Goal: Task Accomplishment & Management: Use online tool/utility

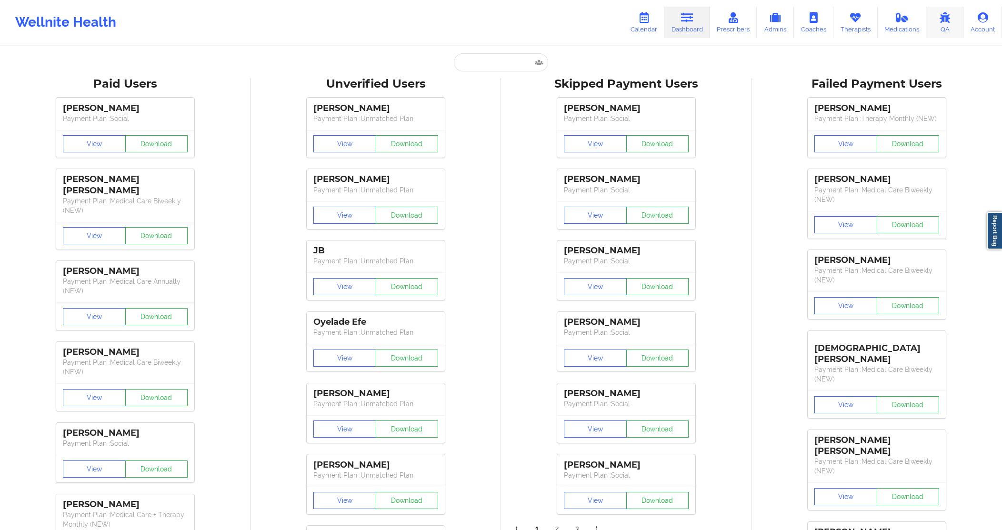
click at [942, 19] on icon at bounding box center [944, 17] width 12 height 10
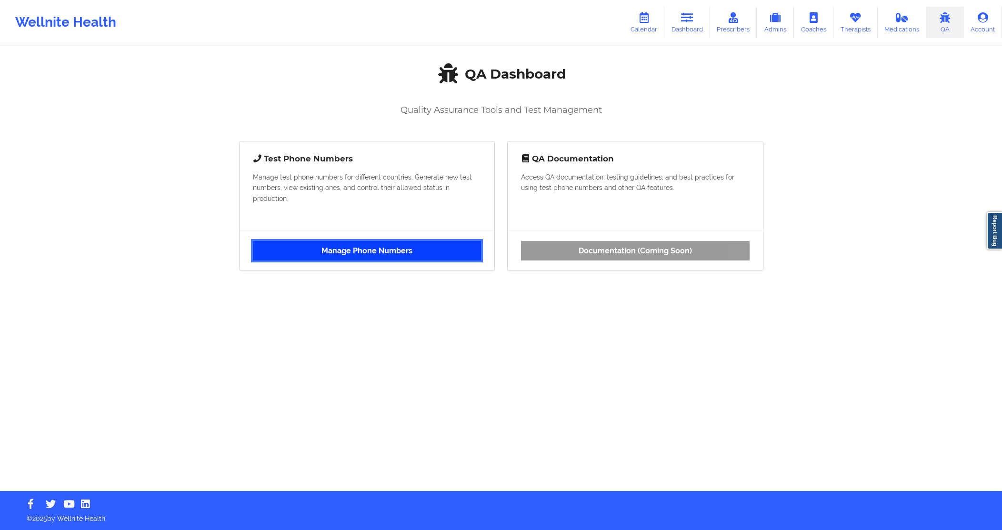
click at [477, 255] on link "Manage Phone Numbers" at bounding box center [367, 251] width 229 height 20
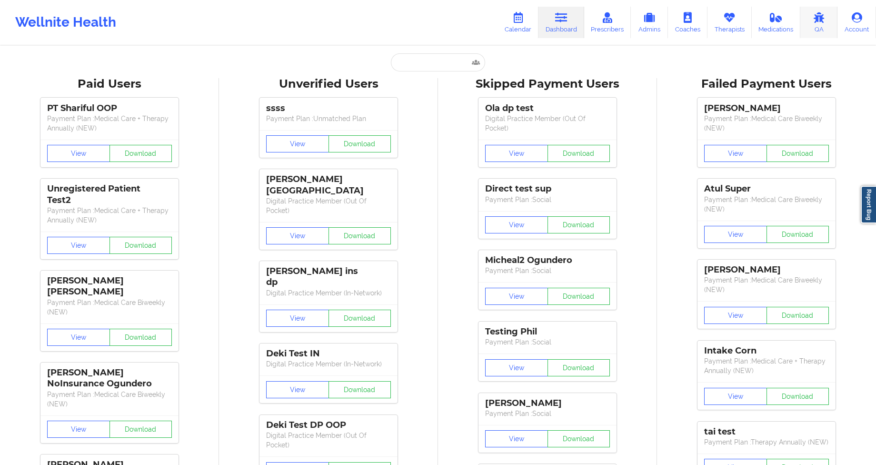
click at [820, 27] on link "QA" at bounding box center [818, 22] width 37 height 31
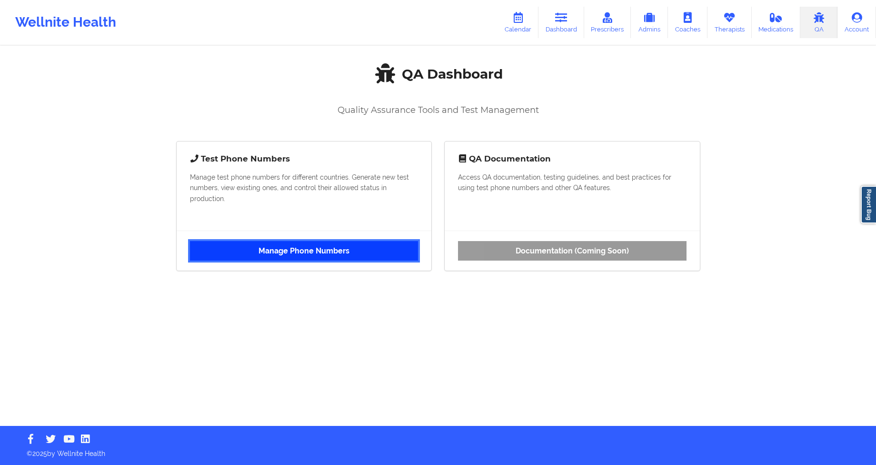
click at [359, 253] on link "Manage Phone Numbers" at bounding box center [304, 251] width 229 height 20
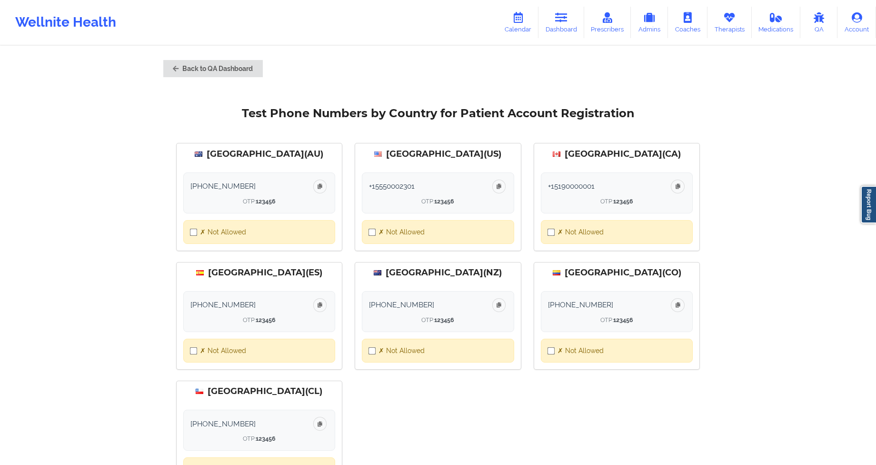
click at [372, 233] on input "checkbox" at bounding box center [372, 232] width 8 height 8
click at [388, 232] on span "✓ Allowed" at bounding box center [394, 232] width 33 height 10
checkbox input "false"
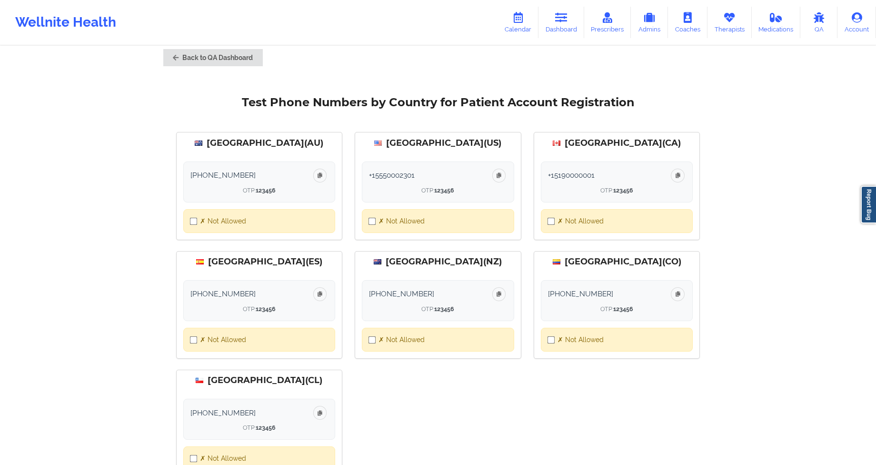
scroll to position [12, 0]
